Goal: Information Seeking & Learning: Find specific page/section

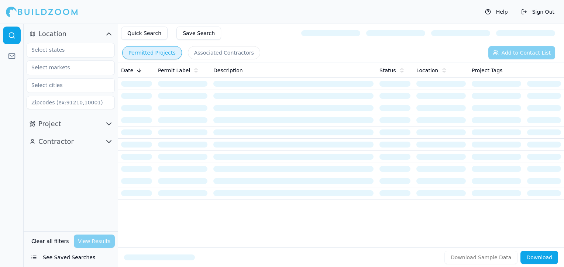
click at [68, 257] on button "See Saved Searches" at bounding box center [71, 257] width 88 height 13
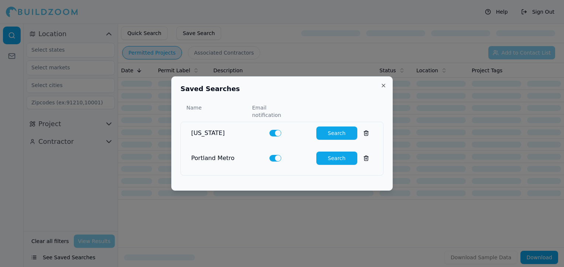
click at [332, 128] on button "Search" at bounding box center [336, 133] width 41 height 13
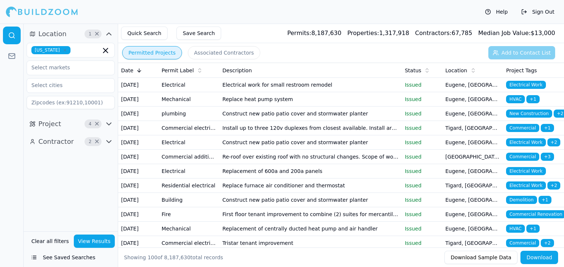
click at [281, 88] on td "Electrical work for small restroom remodel" at bounding box center [310, 85] width 182 height 14
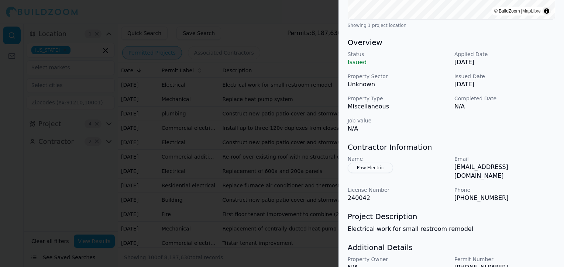
scroll to position [221, 0]
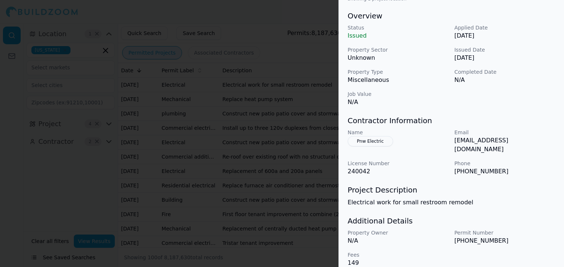
click at [438, 117] on h3 "Contractor Information" at bounding box center [450, 120] width 207 height 10
click at [298, 103] on div at bounding box center [282, 133] width 564 height 267
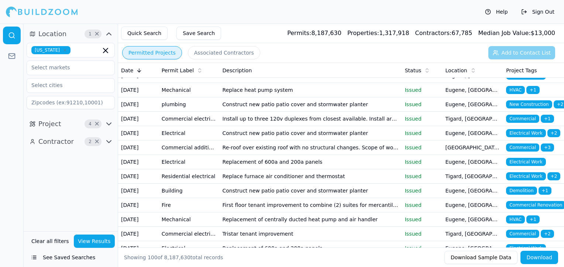
scroll to position [0, 0]
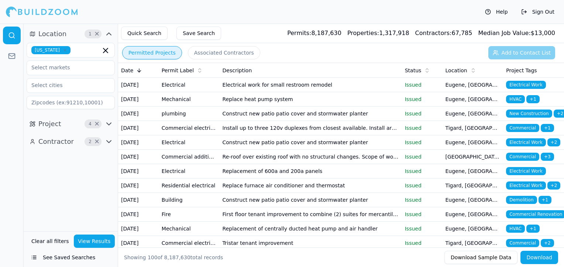
click at [65, 256] on button "See Saved Searches" at bounding box center [71, 257] width 88 height 13
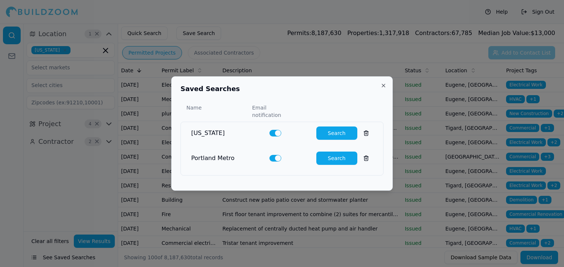
click at [334, 152] on button "Search" at bounding box center [336, 158] width 41 height 13
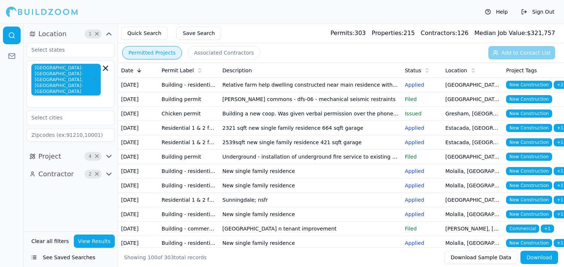
click at [108, 155] on icon "button" at bounding box center [109, 156] width 4 height 2
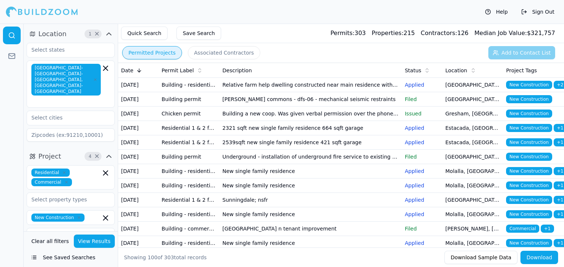
click at [108, 155] on icon "button" at bounding box center [109, 156] width 4 height 2
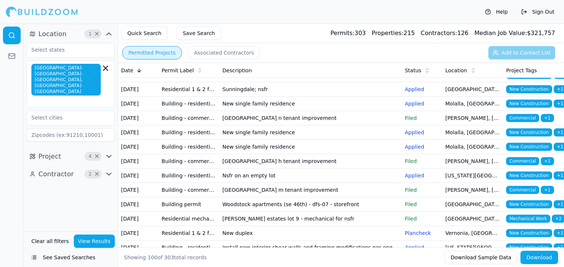
scroll to position [148, 0]
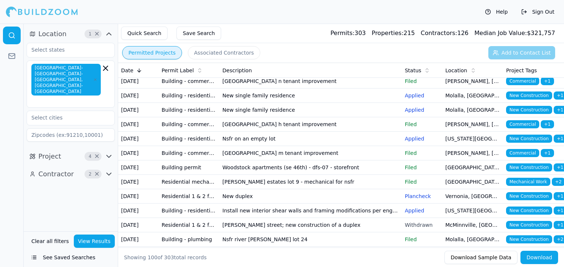
click at [139, 33] on button "Quick Search" at bounding box center [144, 33] width 46 height 13
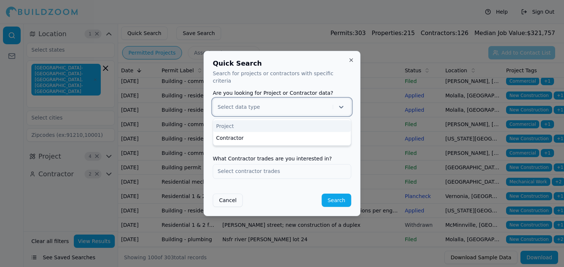
click at [338, 103] on icon at bounding box center [341, 106] width 7 height 7
click at [298, 135] on input "text" at bounding box center [282, 139] width 138 height 13
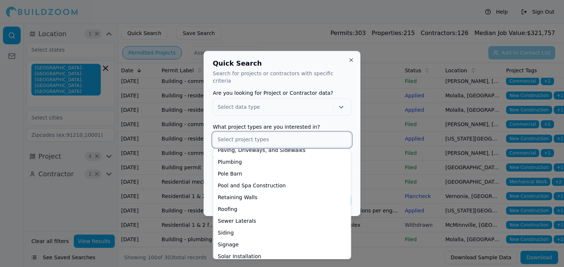
scroll to position [270, 0]
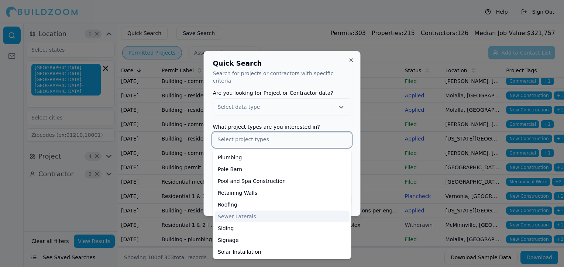
click at [242, 212] on div "Sewer Laterals" at bounding box center [282, 217] width 135 height 12
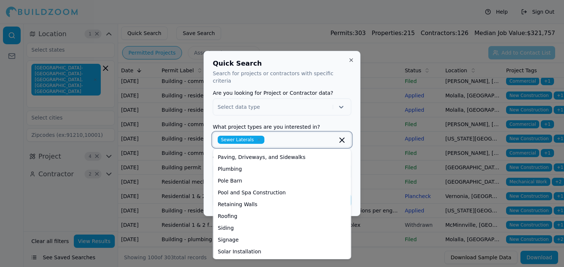
scroll to position [259, 0]
click at [231, 165] on div "Plumbing" at bounding box center [282, 169] width 135 height 12
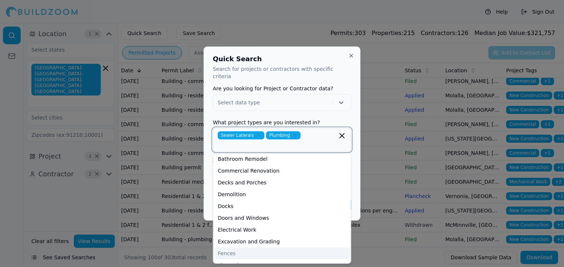
scroll to position [0, 0]
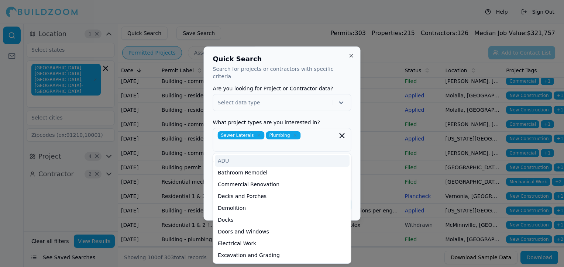
click at [317, 103] on div "Select data type" at bounding box center [274, 102] width 112 height 9
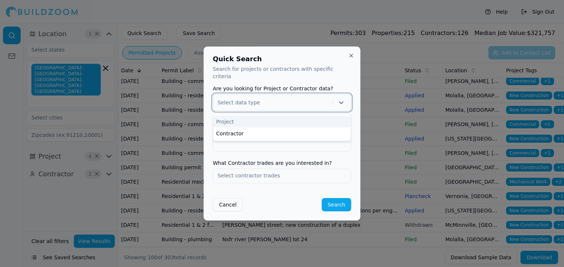
click at [344, 99] on icon at bounding box center [341, 102] width 7 height 7
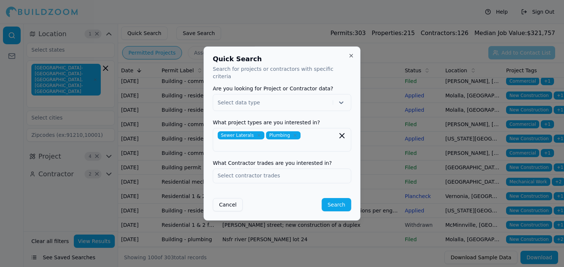
click at [333, 201] on button "Search" at bounding box center [336, 204] width 30 height 13
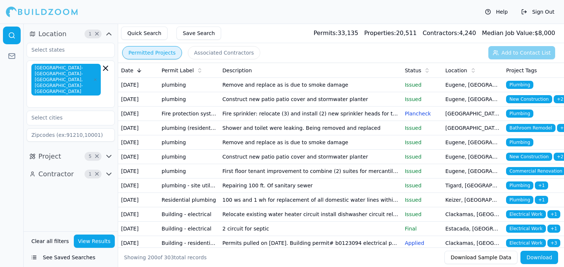
click at [259, 135] on td "Shower and toilet were leaking. Being removed and replaced" at bounding box center [310, 128] width 182 height 14
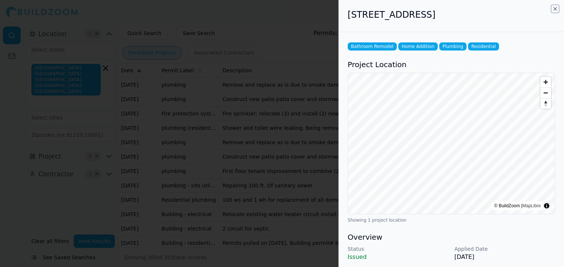
click at [553, 8] on icon "button" at bounding box center [555, 9] width 6 height 6
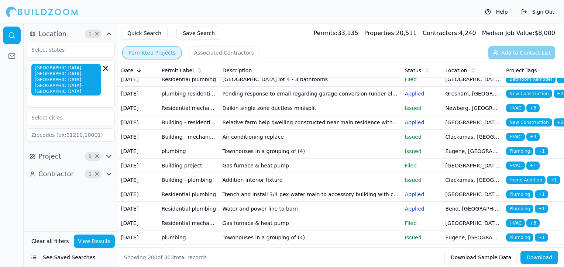
scroll to position [406, 0]
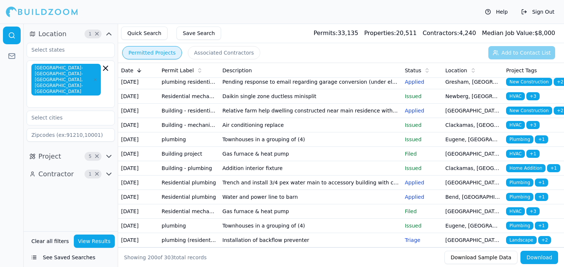
click at [306, 46] on td "Septic connection" at bounding box center [310, 39] width 182 height 14
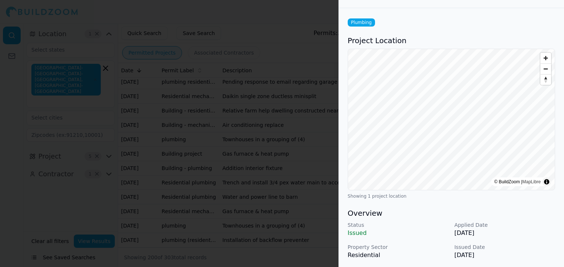
scroll to position [0, 0]
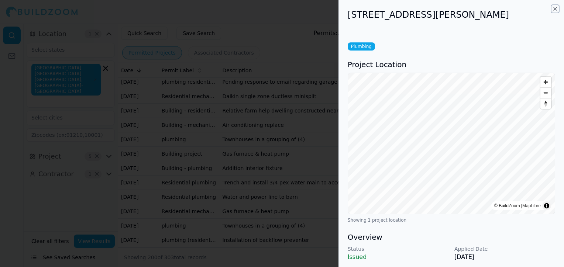
click at [555, 7] on icon "button" at bounding box center [555, 9] width 6 height 6
